Goal: Transaction & Acquisition: Subscribe to service/newsletter

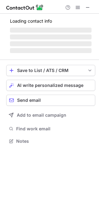
scroll to position [137, 99]
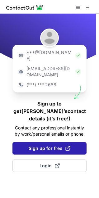
click at [45, 145] on span "Sign up for free" at bounding box center [50, 148] width 42 height 6
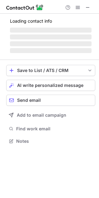
scroll to position [137, 99]
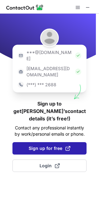
click at [41, 145] on span "Sign up for free" at bounding box center [50, 148] width 42 height 6
